Goal: Information Seeking & Learning: Find specific page/section

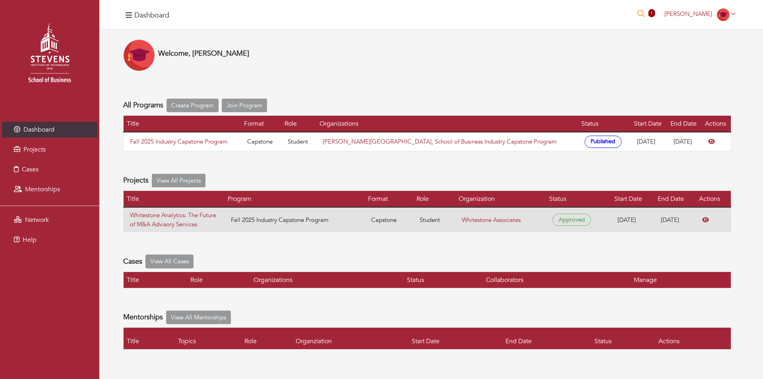
click at [713, 217] on div at bounding box center [714, 220] width 22 height 9
click at [708, 221] on icon at bounding box center [706, 220] width 7 height 6
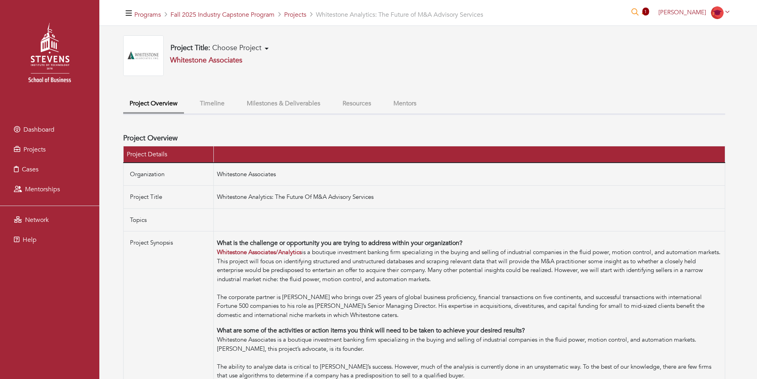
click at [224, 101] on button "Timeline" at bounding box center [212, 103] width 37 height 17
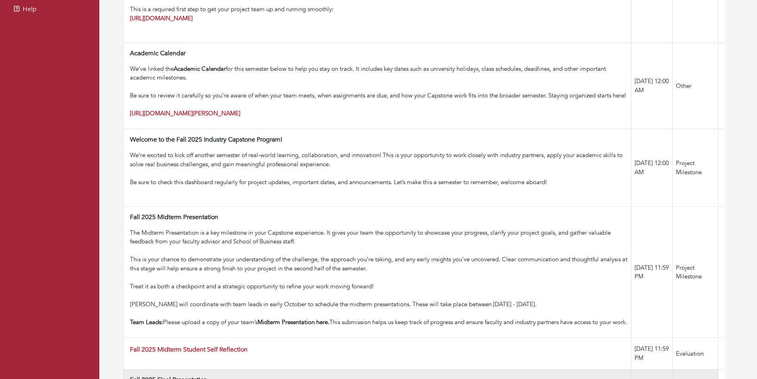
scroll to position [32, 0]
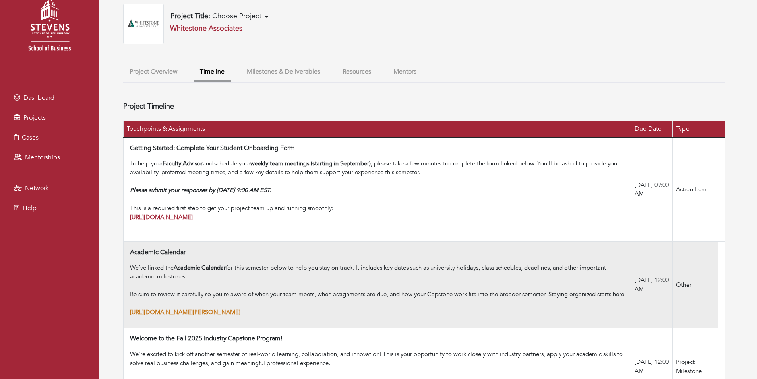
click at [233, 316] on strong "https://www.stevens.edu/office-of-the-registrar/academic-calendar" at bounding box center [185, 312] width 111 height 8
